Goal: Information Seeking & Learning: Find specific fact

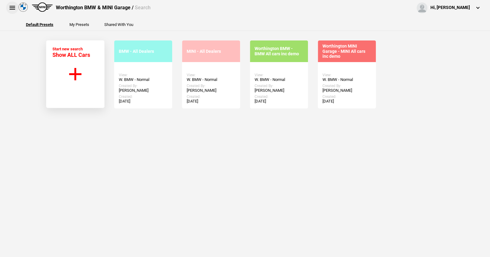
click at [11, 4] on button at bounding box center [12, 8] width 12 height 12
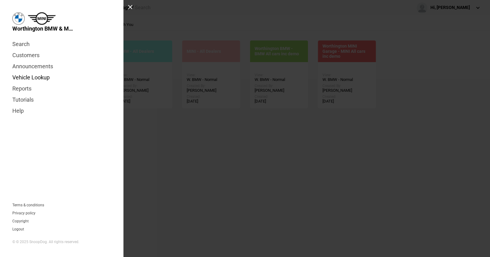
click at [46, 77] on link "Vehicle Lookup" at bounding box center [61, 77] width 99 height 11
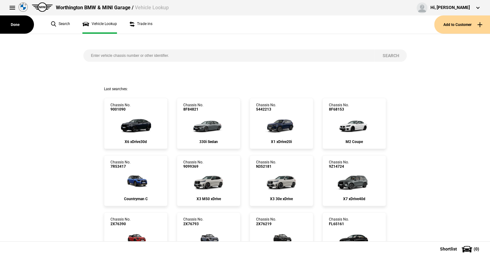
click at [90, 54] on input "search" at bounding box center [229, 55] width 292 height 12
paste input "WBS32AZ080CL0953"
type input "WBS32AZ080CL0953"
click at [390, 53] on button "Search" at bounding box center [391, 55] width 32 height 12
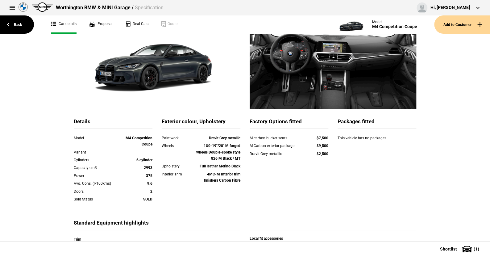
scroll to position [93, 0]
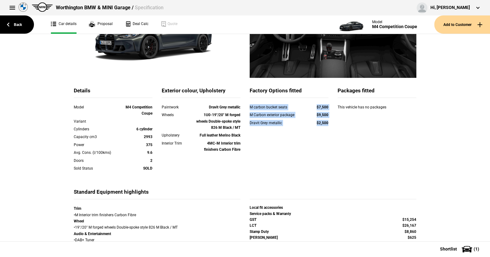
drag, startPoint x: 246, startPoint y: 106, endPoint x: 329, endPoint y: 123, distance: 85.0
click at [328, 123] on div "M carbon bucket seats $7,500 M Carbon exterior package $9,500 Dravit Grey metal…" at bounding box center [289, 119] width 79 height 30
copy div "M carbon bucket seats $7,500 M Carbon exterior package $9,500 Dravit Grey metal…"
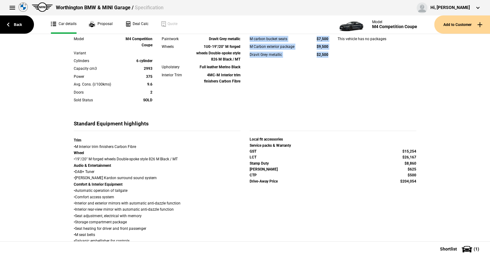
scroll to position [222, 0]
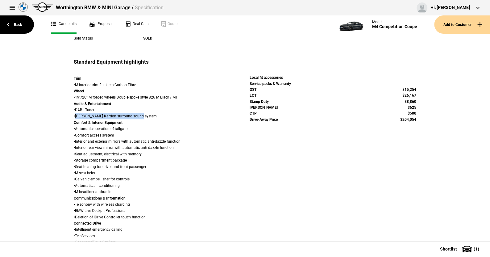
drag, startPoint x: 73, startPoint y: 115, endPoint x: 139, endPoint y: 116, distance: 65.4
click at [139, 116] on div "Trim • M Interior trim finishers Carbon Fibre Wheel • 19"/20" M forged wheels D…" at bounding box center [157, 257] width 167 height 365
copy div "[PERSON_NAME] Kardon surround sound system"
click at [20, 23] on link "Back" at bounding box center [17, 24] width 34 height 18
